Goal: Task Accomplishment & Management: Manage account settings

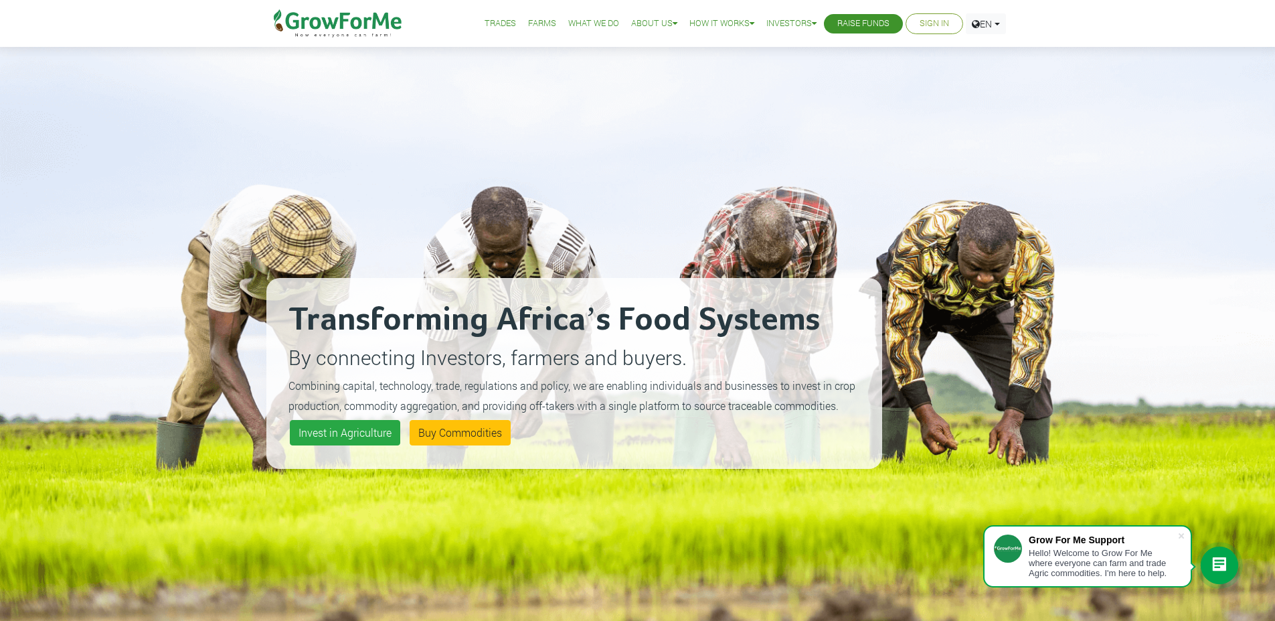
click at [925, 23] on link "Sign In" at bounding box center [934, 24] width 29 height 14
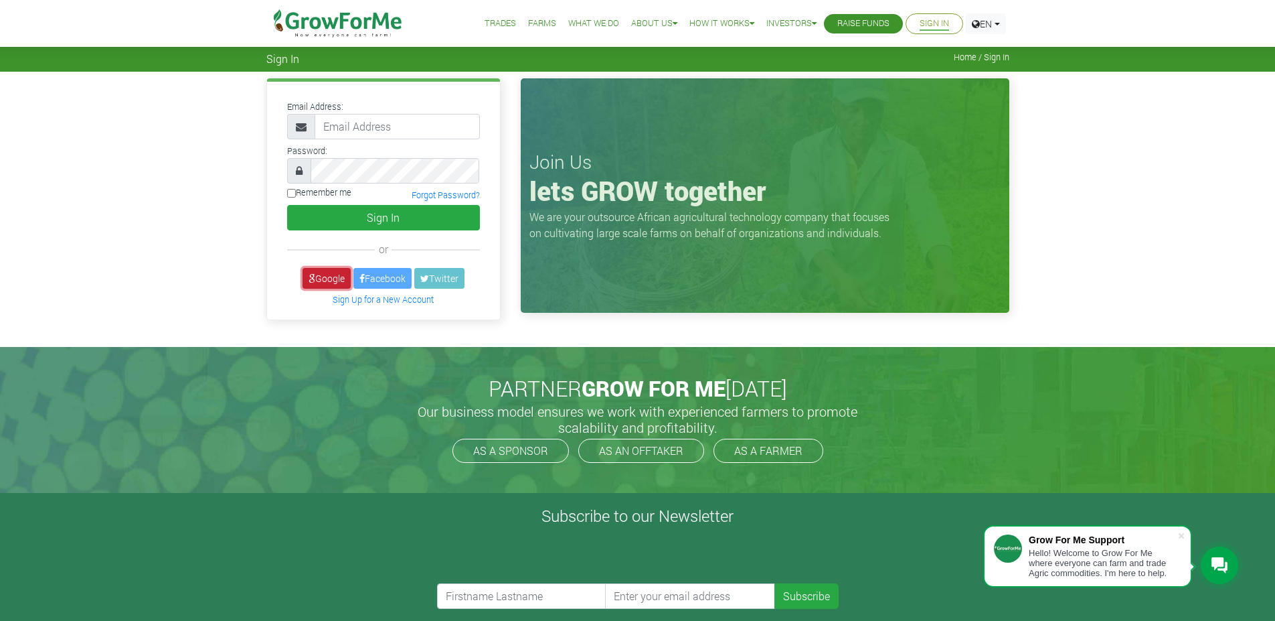
click at [319, 281] on link "Google" at bounding box center [327, 278] width 48 height 21
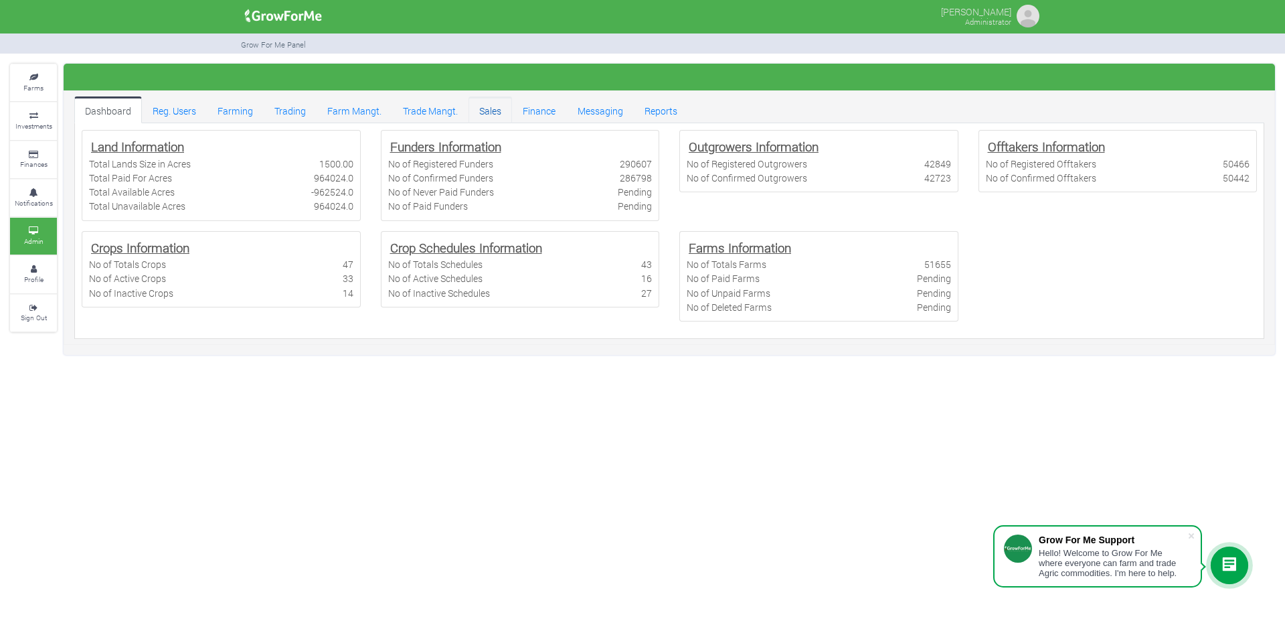
click at [486, 112] on link "Sales" at bounding box center [491, 109] width 44 height 27
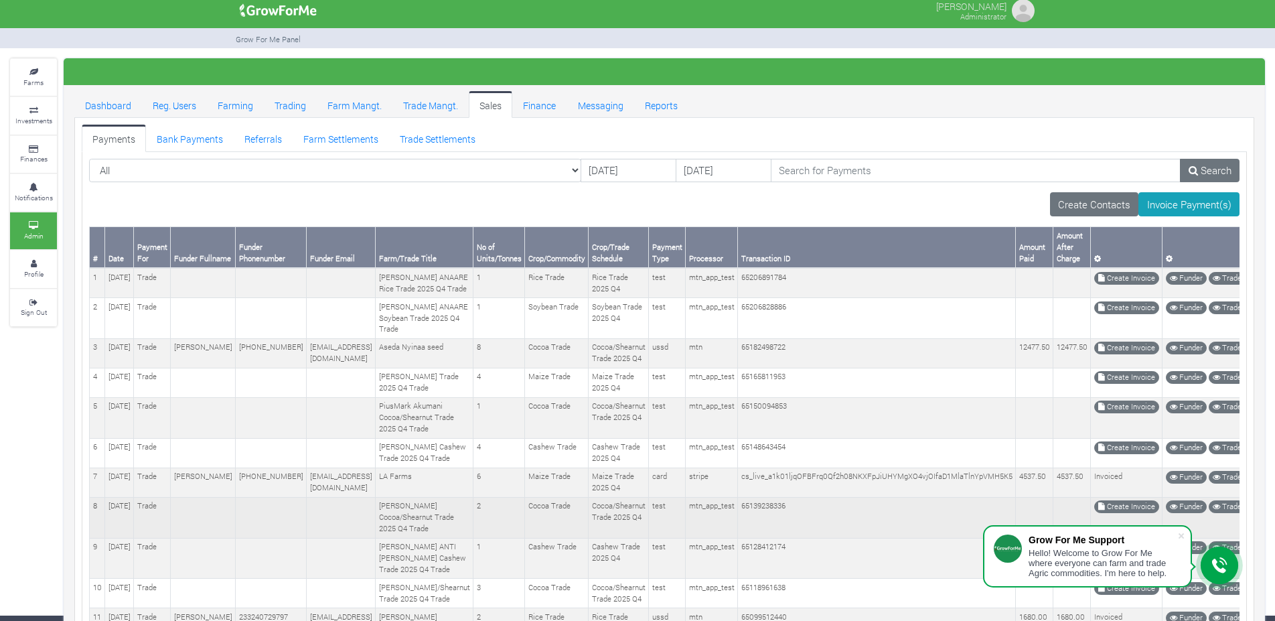
scroll to position [4, 0]
